Goal: Information Seeking & Learning: Find specific fact

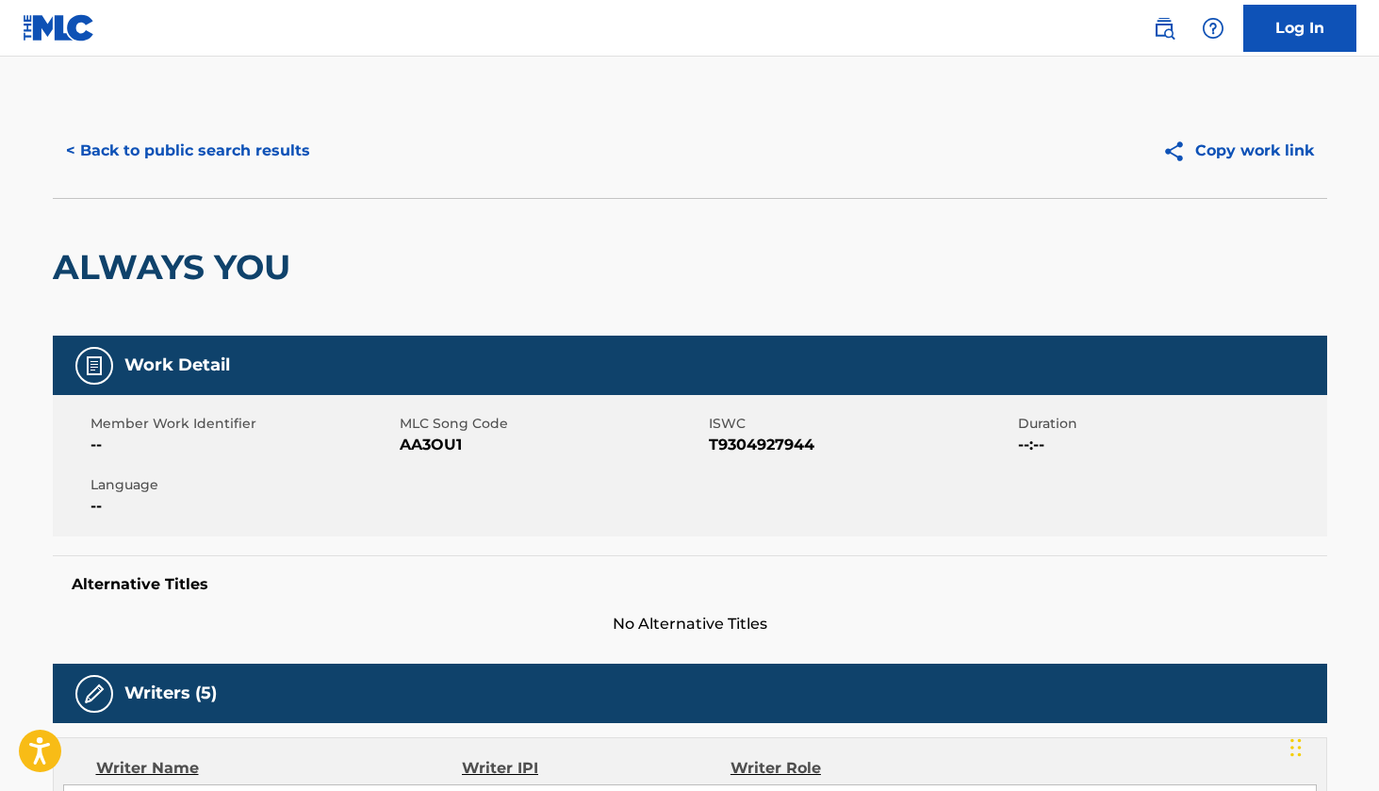
click at [80, 152] on button "< Back to public search results" at bounding box center [188, 150] width 270 height 47
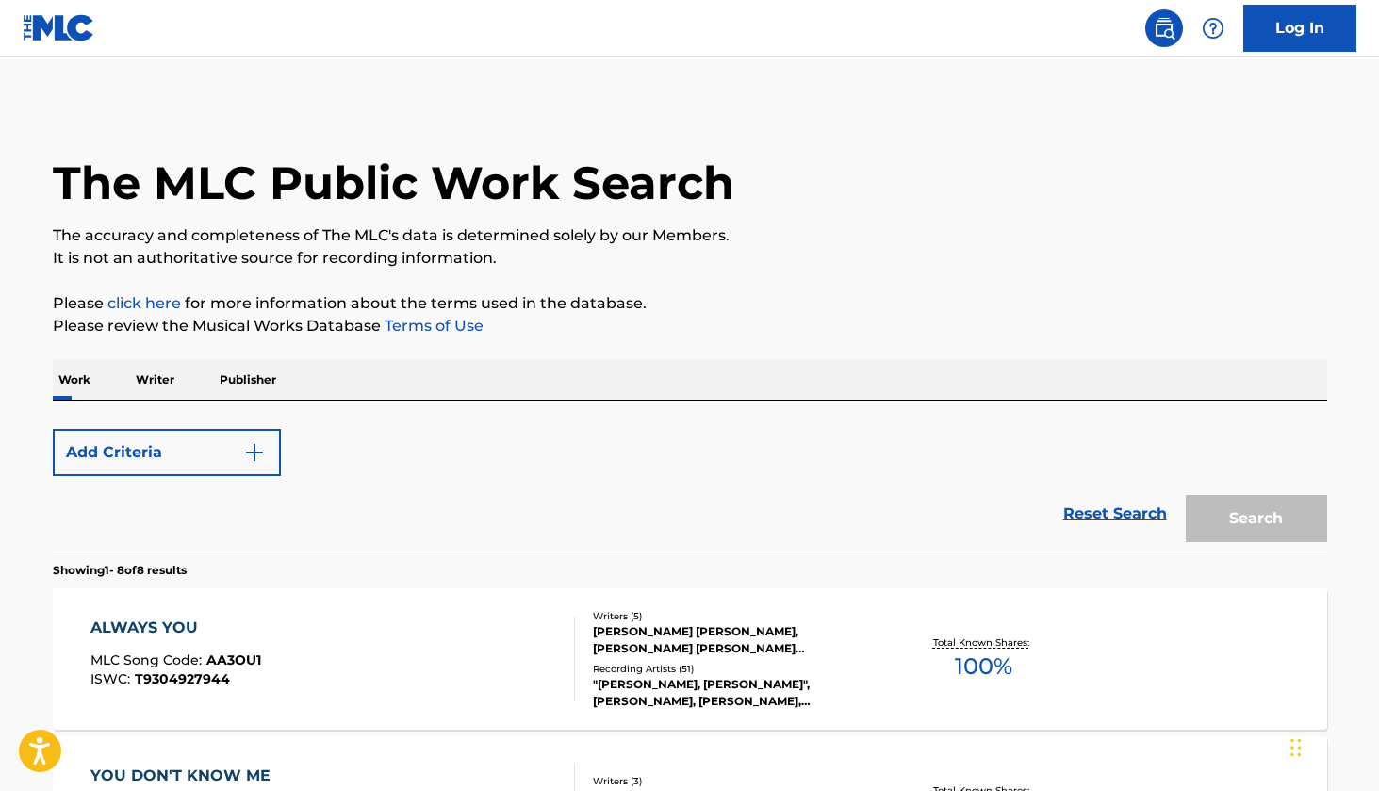
scroll to position [179, 0]
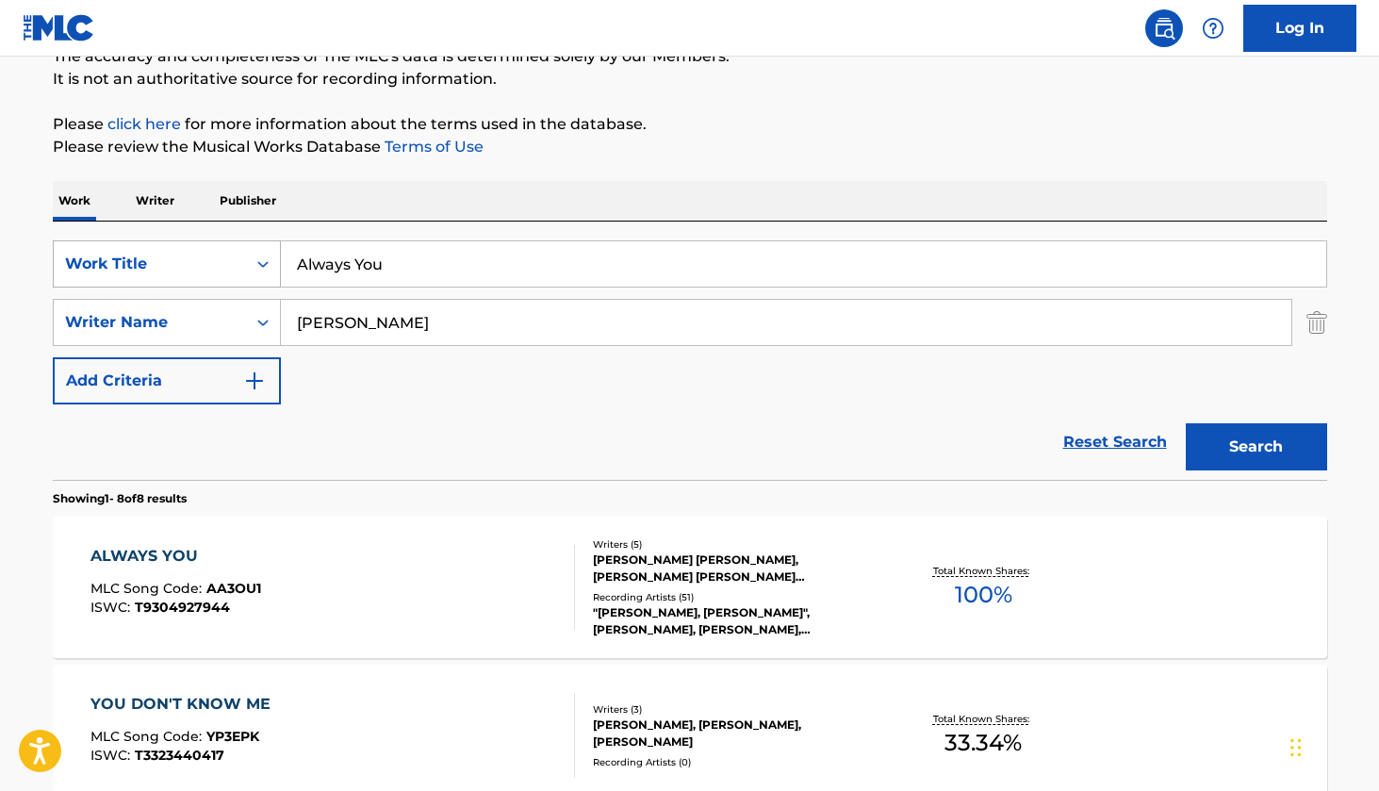
drag, startPoint x: 436, startPoint y: 270, endPoint x: 260, endPoint y: 270, distance: 176.2
click at [260, 270] on div "SearchWithCriteria24f72f5a-d1b6-4a39-8cff-e31d39a59b37 Work Title Always You" at bounding box center [690, 263] width 1274 height 47
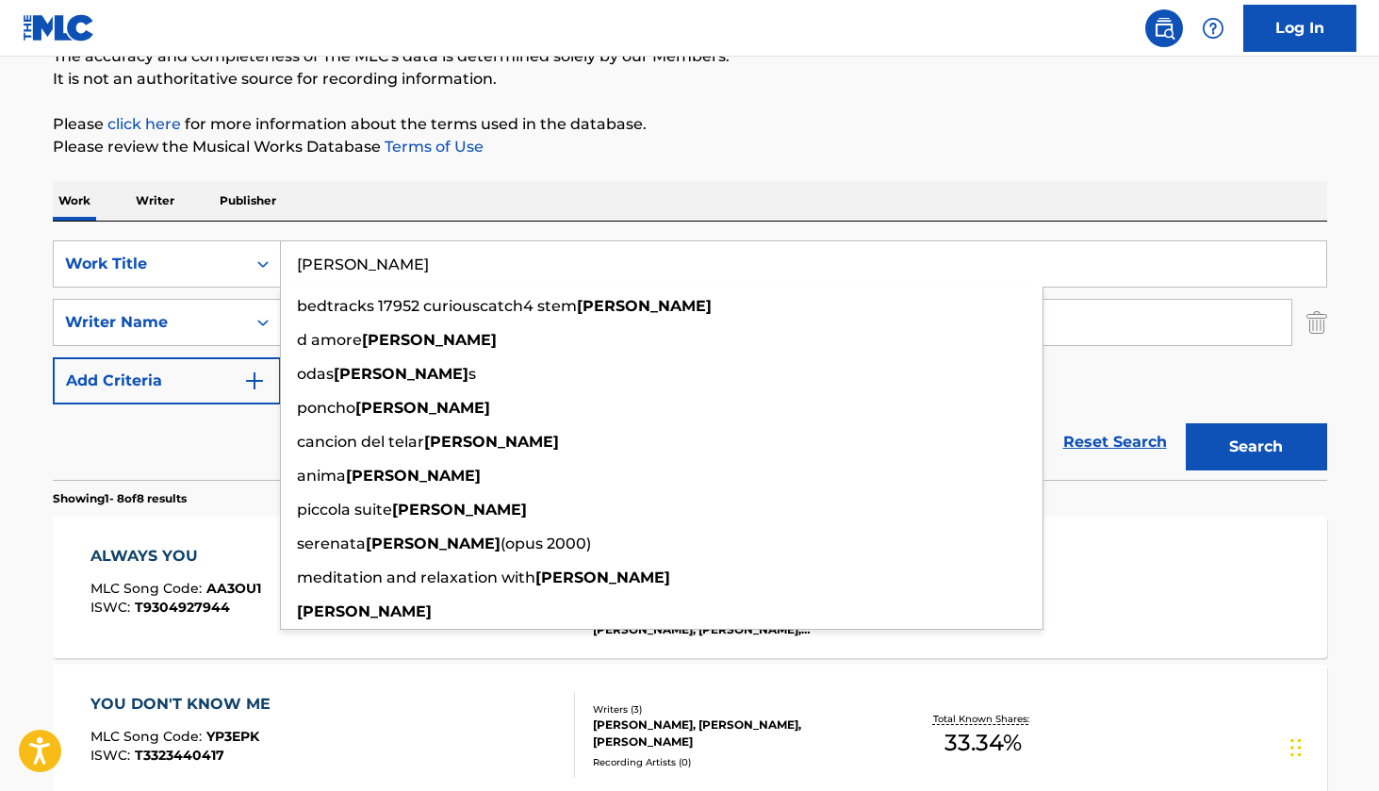
type input "[PERSON_NAME]"
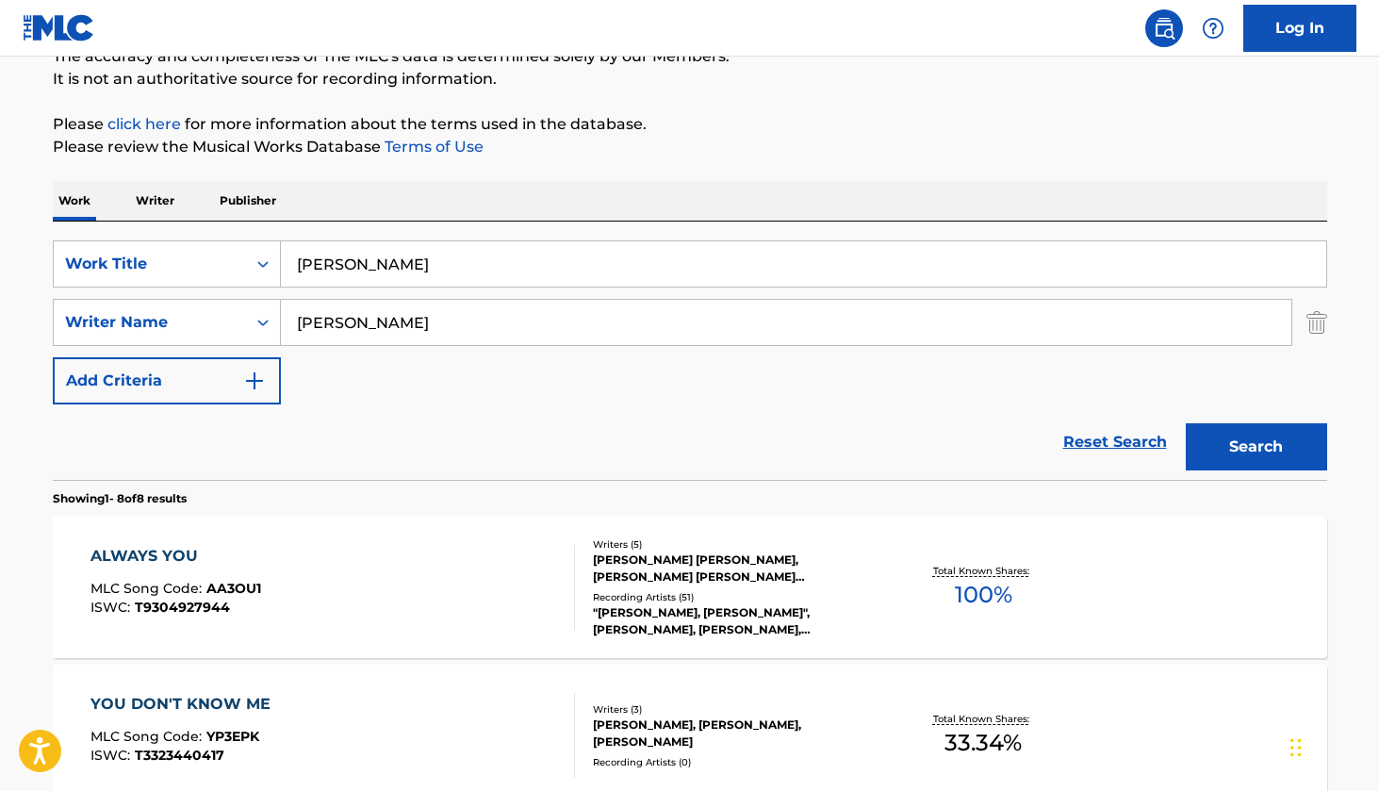
click at [628, 210] on div "Work Writer Publisher" at bounding box center [690, 201] width 1274 height 40
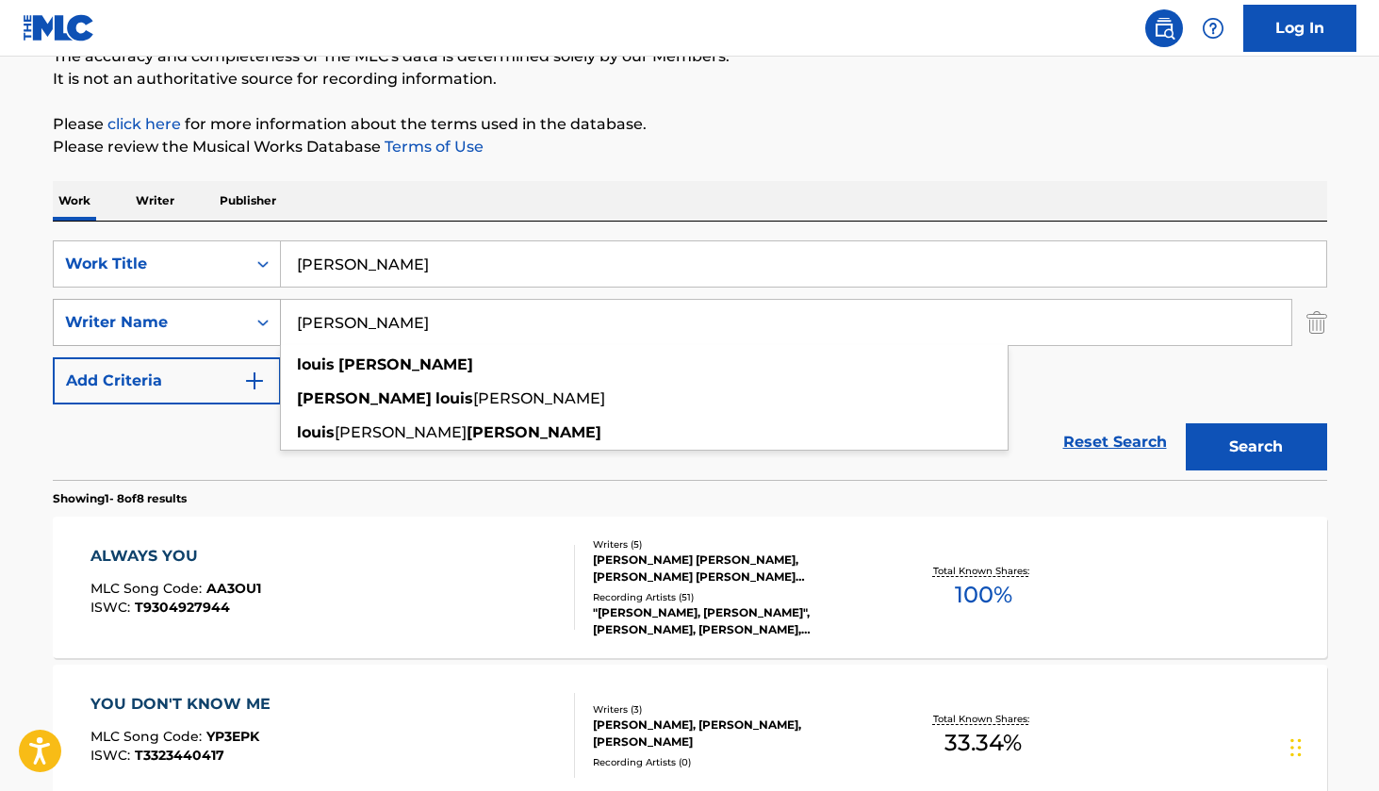
drag, startPoint x: 535, startPoint y: 330, endPoint x: 270, endPoint y: 330, distance: 265.8
click at [270, 330] on div "SearchWithCriteria53d65bd7-fb82-42e6-be69-23dfefa515df Writer Name [PERSON_NAME…" at bounding box center [690, 322] width 1274 height 47
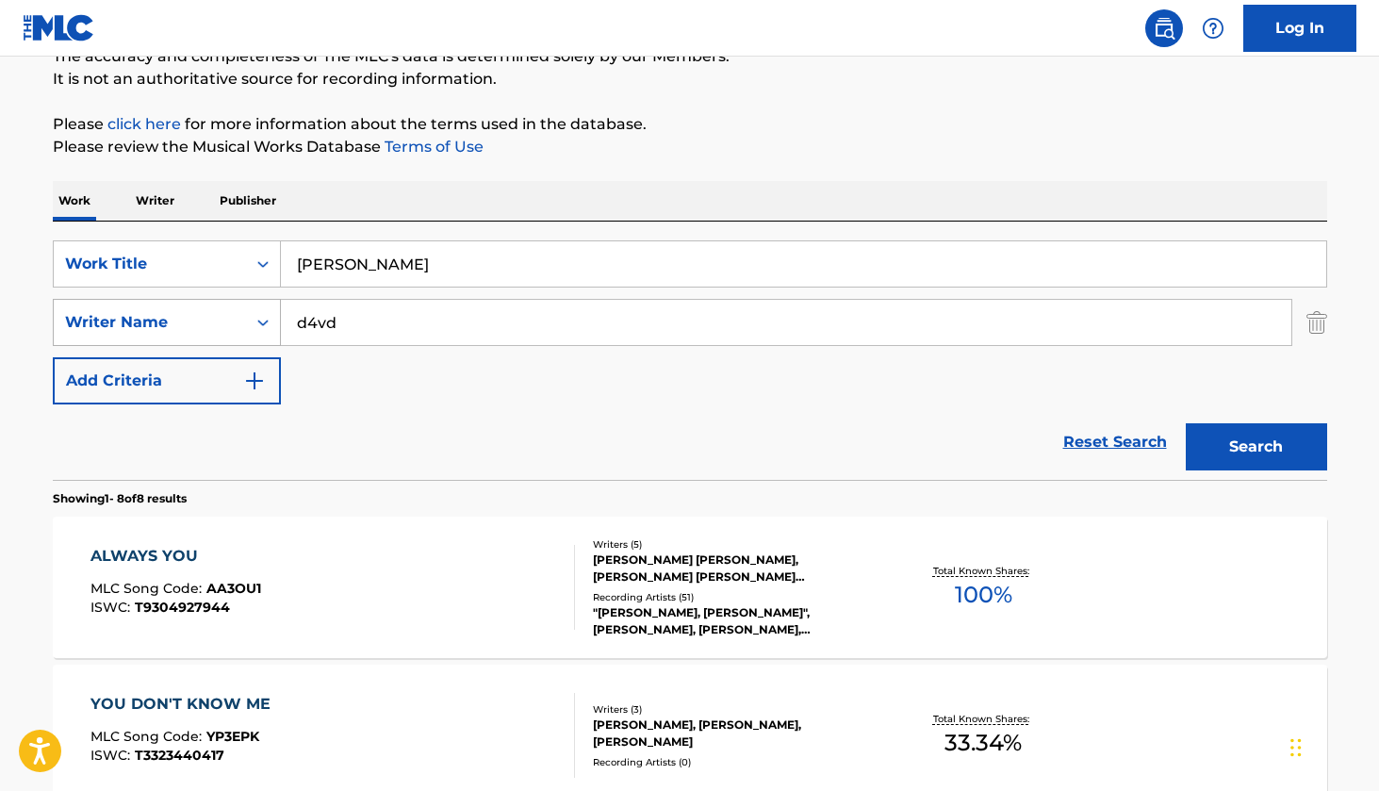
type input "d4vd"
click at [1255, 447] on button "Search" at bounding box center [1256, 446] width 141 height 47
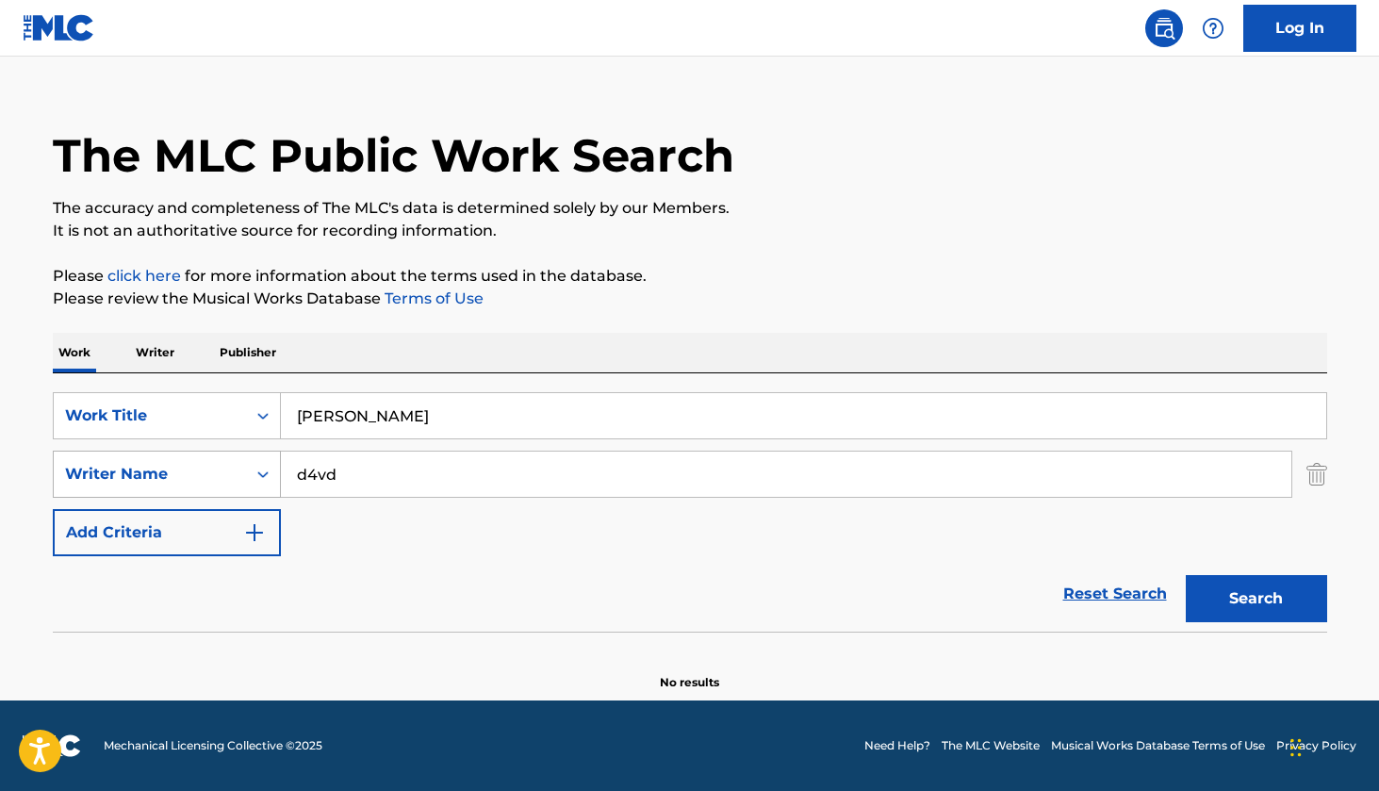
scroll to position [27, 0]
drag, startPoint x: 372, startPoint y: 479, endPoint x: 291, endPoint y: 479, distance: 81.1
click at [291, 479] on input "d4vd" at bounding box center [786, 473] width 1010 height 45
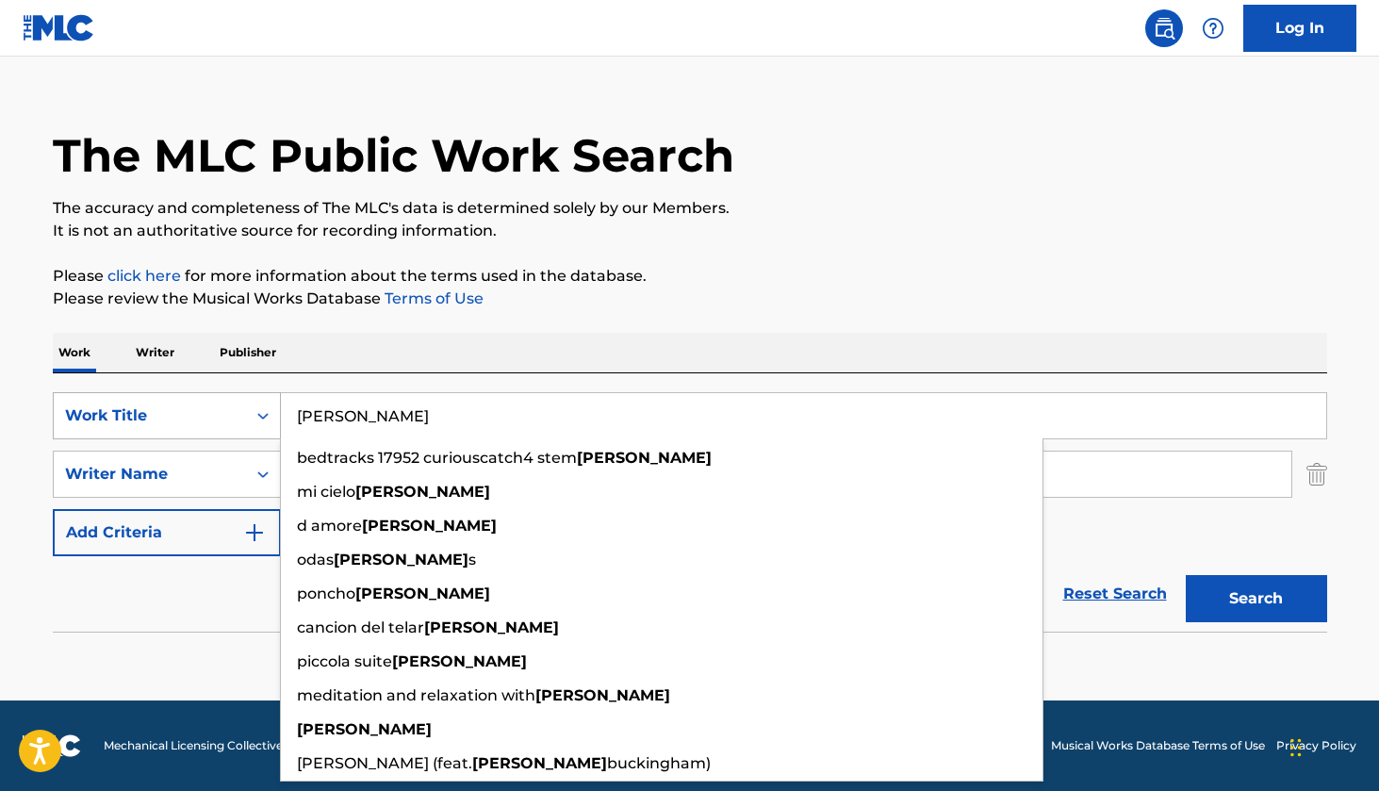
drag, startPoint x: 368, startPoint y: 407, endPoint x: 264, endPoint y: 407, distance: 103.7
click at [263, 409] on div "SearchWithCriteria24f72f5a-d1b6-4a39-8cff-e31d39a59b37 Work Title [PERSON_NAME]…" at bounding box center [690, 415] width 1274 height 47
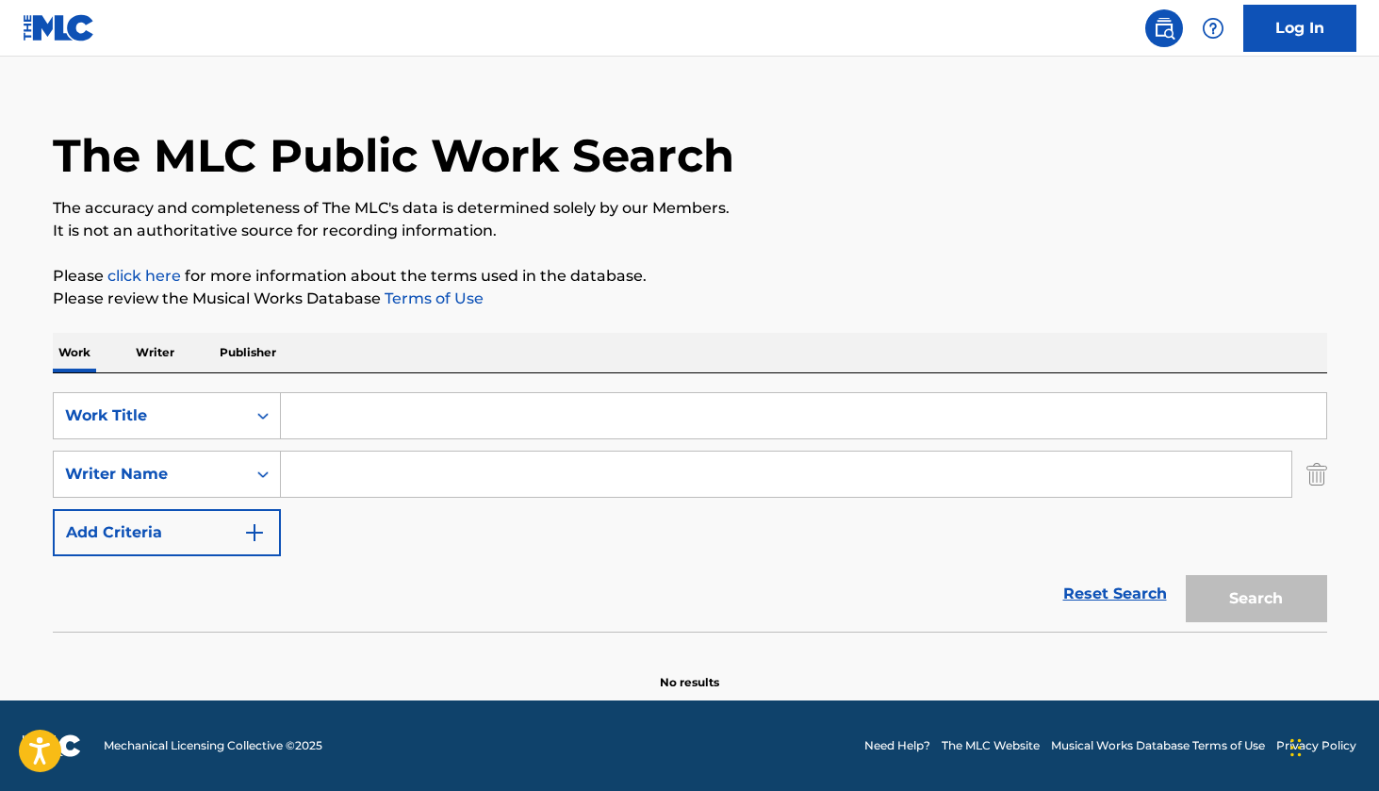
click at [335, 448] on div "SearchWithCriteria24f72f5a-d1b6-4a39-8cff-e31d39a59b37 Work Title SearchWithCri…" at bounding box center [690, 474] width 1274 height 164
click at [412, 469] on input "Search Form" at bounding box center [786, 473] width 1010 height 45
type input "d4vd"
click at [1271, 612] on div "Search" at bounding box center [1251, 593] width 151 height 75
